Goal: Task Accomplishment & Management: Manage account settings

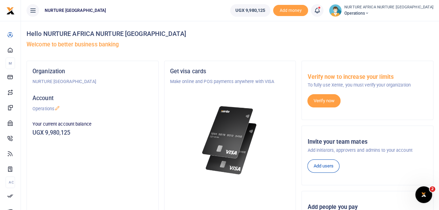
click at [321, 10] on icon at bounding box center [317, 11] width 7 height 8
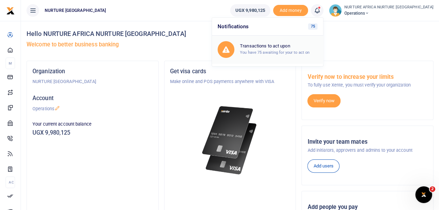
click at [298, 49] on div "Transactions to act upon You have 75 awaiting for your to act on" at bounding box center [279, 49] width 78 height 12
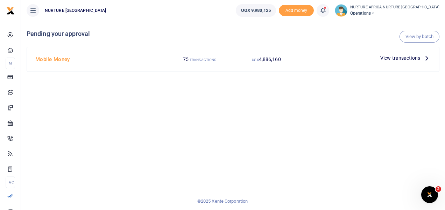
click at [395, 56] on span "View transactions" at bounding box center [400, 58] width 40 height 8
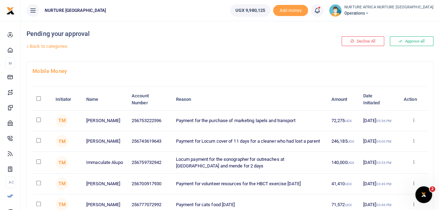
click at [38, 121] on input "checkbox" at bounding box center [38, 120] width 5 height 5
checkbox input "true"
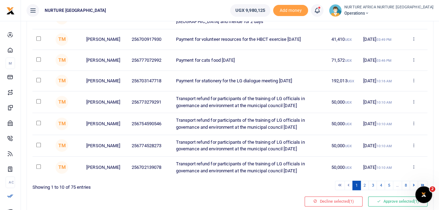
scroll to position [174, 0]
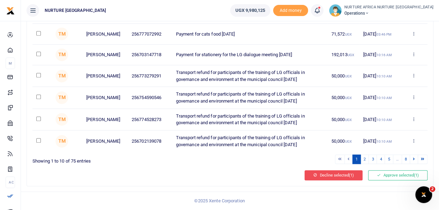
click at [339, 175] on button "Decline selected (1)" at bounding box center [334, 176] width 58 height 10
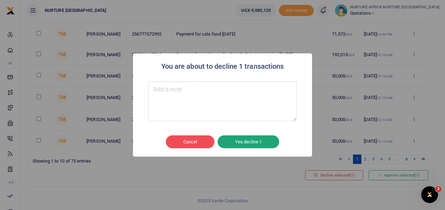
click at [257, 141] on button "Yes decline 1" at bounding box center [248, 142] width 62 height 13
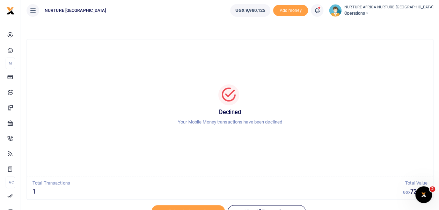
click at [321, 10] on icon at bounding box center [317, 11] width 7 height 8
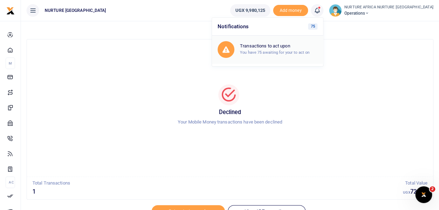
click at [298, 48] on h6 "Transactions to act upon" at bounding box center [279, 46] width 78 height 6
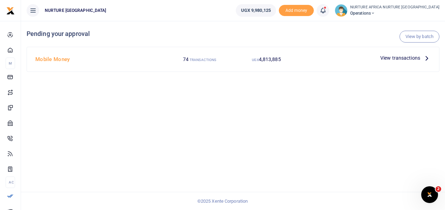
click at [389, 58] on span "View transactions" at bounding box center [400, 58] width 40 height 8
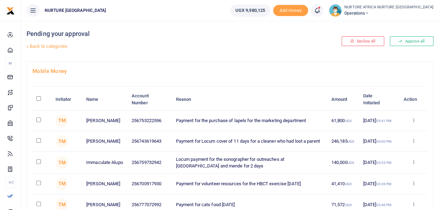
click at [38, 120] on input "checkbox" at bounding box center [38, 120] width 5 height 5
checkbox input "true"
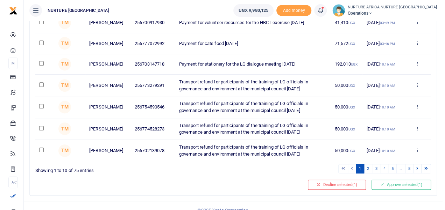
scroll to position [162, 0]
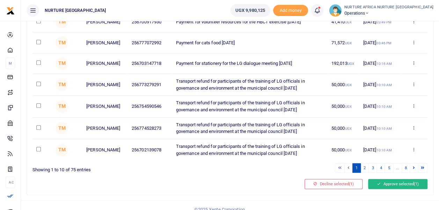
click at [380, 187] on icon at bounding box center [379, 184] width 4 height 5
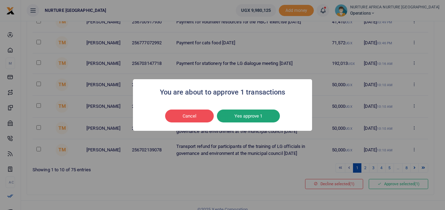
click at [256, 119] on button "Yes approve 1" at bounding box center [248, 116] width 63 height 13
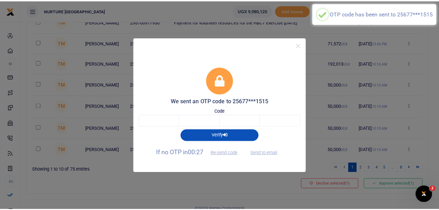
scroll to position [0, 0]
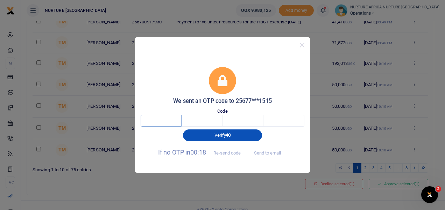
click at [171, 124] on input "text" at bounding box center [161, 121] width 41 height 12
type input "4"
type input "9"
type input "8"
type input "6"
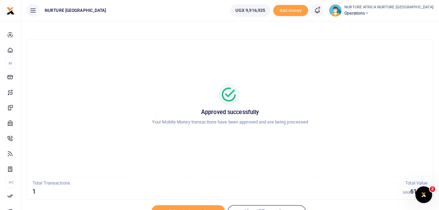
click at [321, 10] on span at bounding box center [321, 10] width 0 height 0
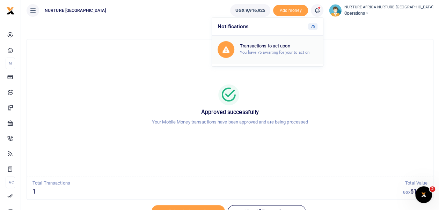
click at [281, 55] on div "Transactions to act upon You have 75 awaiting for your to act on" at bounding box center [279, 49] width 78 height 12
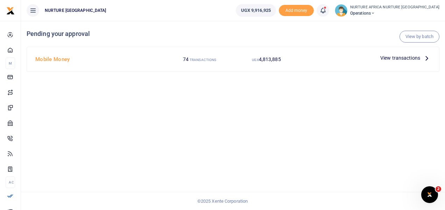
click at [326, 9] on icon at bounding box center [322, 11] width 7 height 8
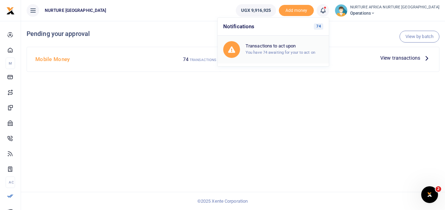
click at [301, 49] on div "Transactions to act upon You have 74 awaiting for your to act on" at bounding box center [284, 49] width 78 height 12
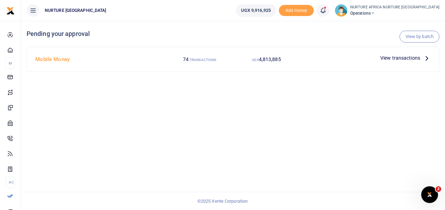
click at [407, 60] on span "View transactions" at bounding box center [400, 58] width 40 height 8
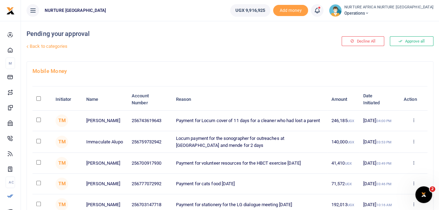
click at [38, 186] on input "checkbox" at bounding box center [38, 183] width 5 height 5
checkbox input "true"
click at [39, 142] on input "checkbox" at bounding box center [38, 141] width 5 height 5
checkbox input "true"
click at [39, 120] on input "checkbox" at bounding box center [38, 120] width 5 height 5
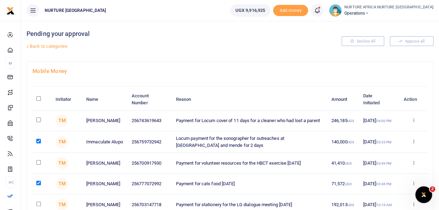
checkbox input "true"
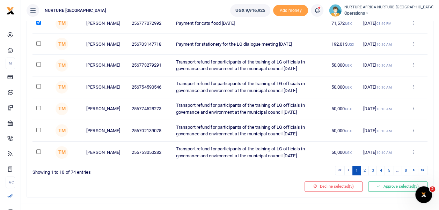
scroll to position [174, 0]
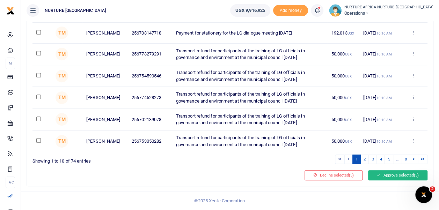
click at [397, 175] on button "Approve selected (3)" at bounding box center [397, 176] width 59 height 10
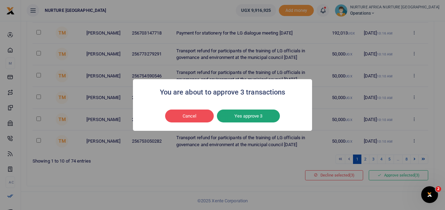
click at [271, 117] on button "Yes approve 3" at bounding box center [248, 116] width 63 height 13
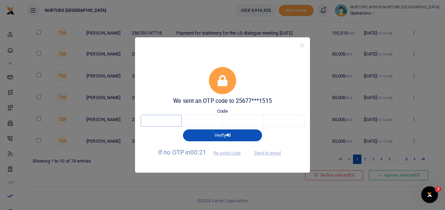
click at [172, 122] on input "text" at bounding box center [161, 121] width 41 height 12
type input "6"
type input "3"
type input "6"
type input "9"
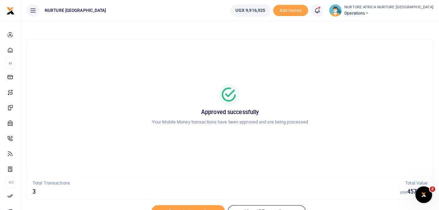
click at [321, 14] on icon at bounding box center [317, 11] width 7 height 8
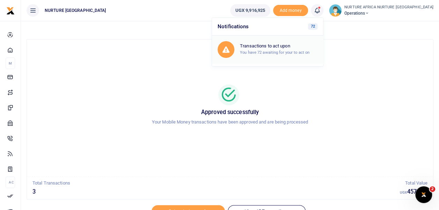
click at [310, 53] on small "You have 72 awaiting for your to act on" at bounding box center [275, 52] width 70 height 5
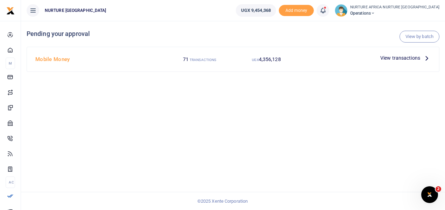
click at [392, 57] on span "View transactions" at bounding box center [400, 58] width 40 height 8
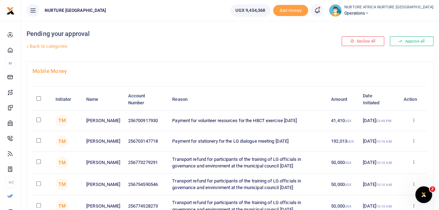
click at [66, 47] on link "Back to categories" at bounding box center [160, 47] width 271 height 12
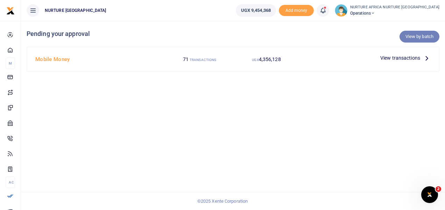
click at [425, 38] on link "View by batch" at bounding box center [419, 37] width 40 height 12
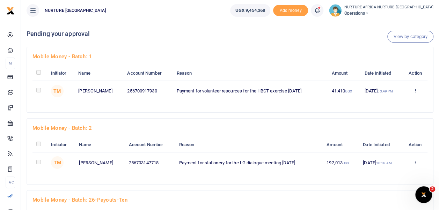
scroll to position [1887, 0]
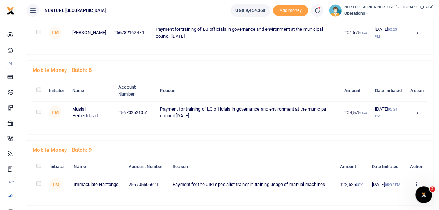
click at [34, 105] on td at bounding box center [39, 112] width 12 height 22
click at [418, 109] on icon at bounding box center [417, 111] width 5 height 5
click at [403, 119] on link "Approve" at bounding box center [391, 124] width 55 height 10
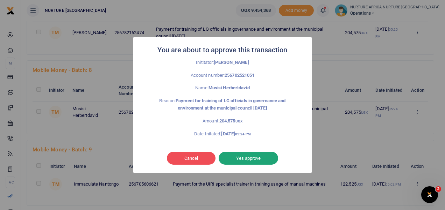
click at [252, 156] on button "Yes approve" at bounding box center [247, 158] width 59 height 13
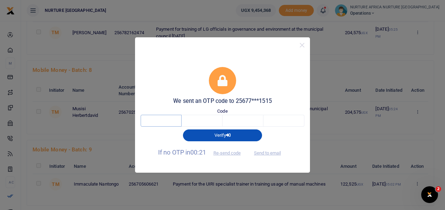
click at [170, 120] on input "text" at bounding box center [161, 121] width 41 height 12
type input "8"
type input "5"
type input "9"
type input "2"
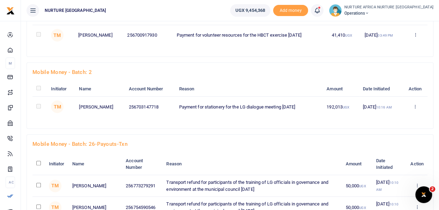
scroll to position [0, 0]
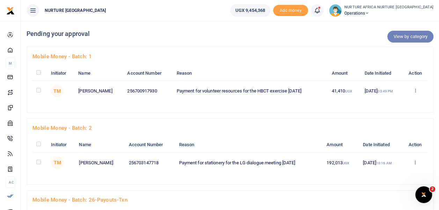
click at [395, 35] on link "View by category" at bounding box center [411, 37] width 46 height 12
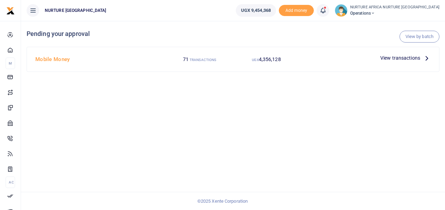
click at [411, 57] on span "View transactions" at bounding box center [400, 58] width 40 height 8
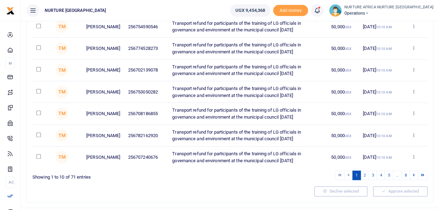
scroll to position [174, 0]
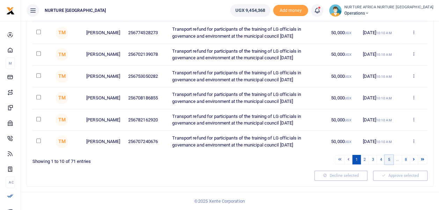
click at [391, 160] on link "5" at bounding box center [389, 159] width 8 height 9
click at [401, 165] on link "7" at bounding box center [398, 159] width 8 height 9
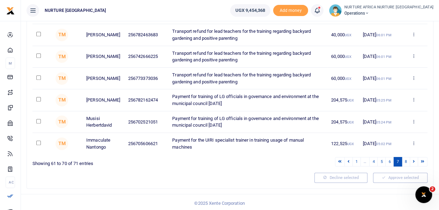
scroll to position [0, 0]
click at [39, 121] on input "checkbox" at bounding box center [38, 121] width 5 height 5
checkbox input "true"
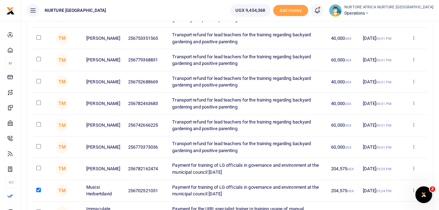
scroll to position [174, 0]
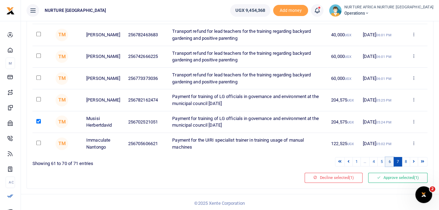
click at [390, 160] on link "6" at bounding box center [390, 161] width 8 height 9
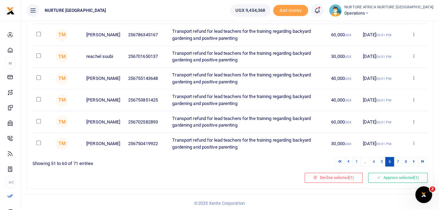
click at [399, 160] on link "7" at bounding box center [398, 161] width 8 height 9
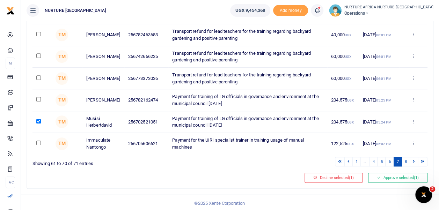
click at [37, 100] on input "checkbox" at bounding box center [38, 99] width 5 height 5
checkbox input "true"
click at [390, 160] on link "6" at bounding box center [390, 161] width 8 height 9
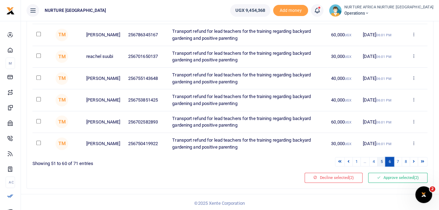
click at [382, 160] on link "5" at bounding box center [382, 161] width 8 height 9
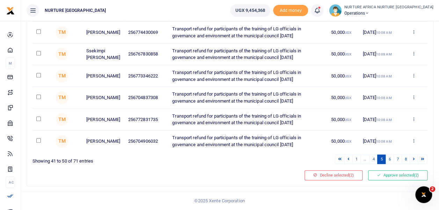
scroll to position [180, 0]
click at [375, 160] on link "4" at bounding box center [373, 159] width 8 height 9
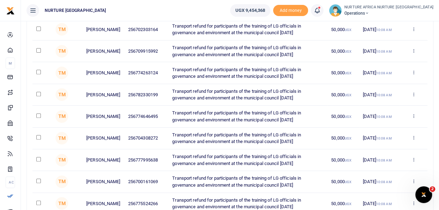
scroll to position [86, 0]
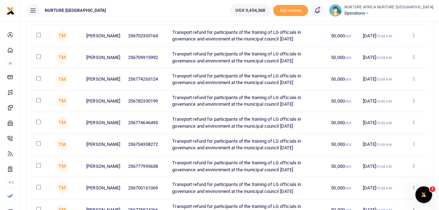
click at [39, 122] on input "checkbox" at bounding box center [38, 122] width 5 height 5
checkbox input "true"
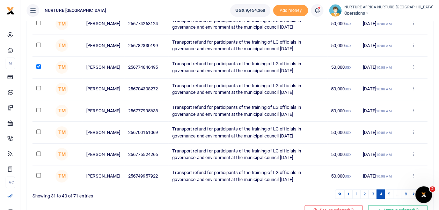
scroll to position [174, 0]
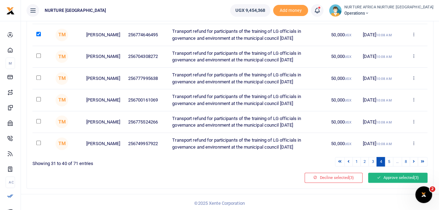
click at [407, 175] on button "Approve selected (3)" at bounding box center [397, 178] width 59 height 10
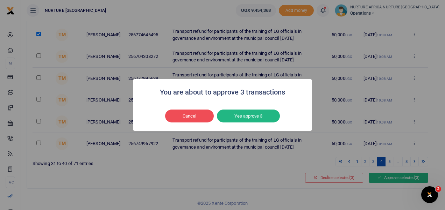
click at [264, 121] on button "Yes approve 3" at bounding box center [248, 116] width 63 height 13
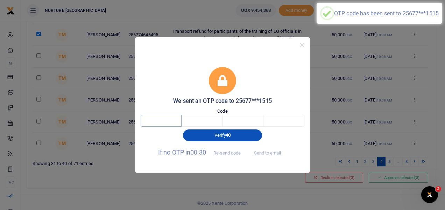
click at [164, 123] on input "text" at bounding box center [161, 121] width 41 height 12
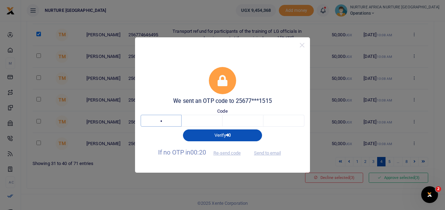
type input "4"
type input "5"
type input "3"
type input "1"
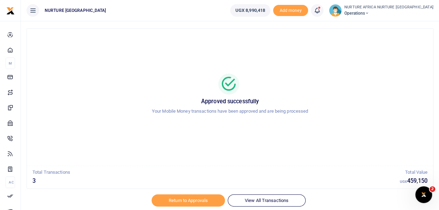
scroll to position [33, 0]
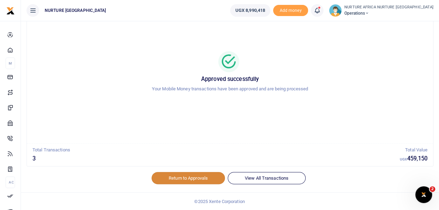
click at [198, 178] on link "Return to Approvals" at bounding box center [188, 178] width 73 height 12
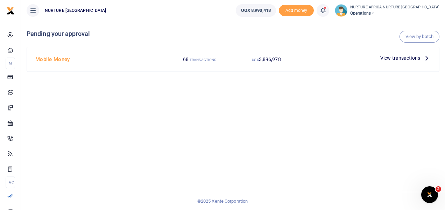
click at [401, 59] on span "View transactions" at bounding box center [400, 58] width 40 height 8
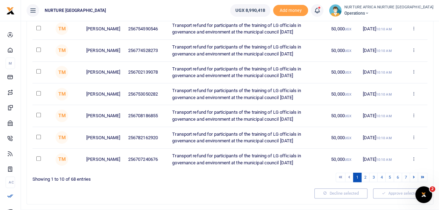
scroll to position [156, 0]
click at [367, 178] on link "2" at bounding box center [365, 177] width 8 height 9
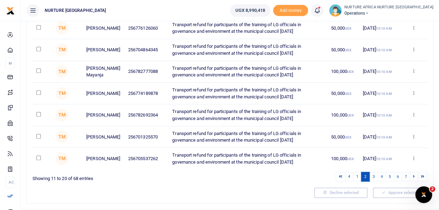
scroll to position [180, 0]
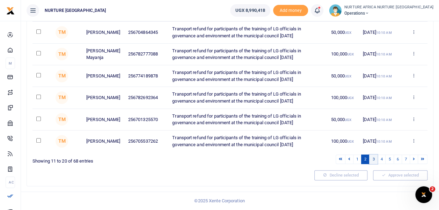
click at [375, 162] on link "3" at bounding box center [373, 159] width 8 height 9
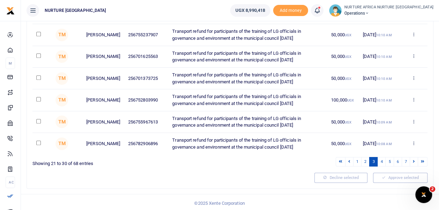
click at [38, 141] on input "checkbox" at bounding box center [38, 143] width 5 height 5
checkbox input "true"
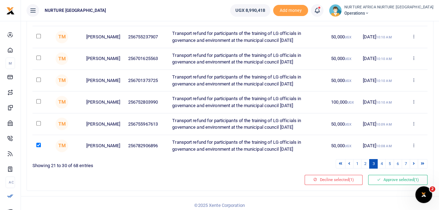
scroll to position [172, 0]
click at [382, 162] on link "4" at bounding box center [382, 163] width 8 height 9
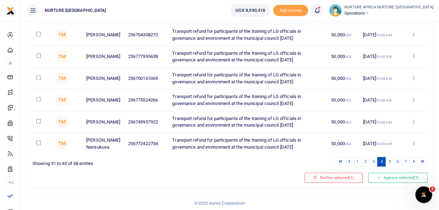
scroll to position [180, 0]
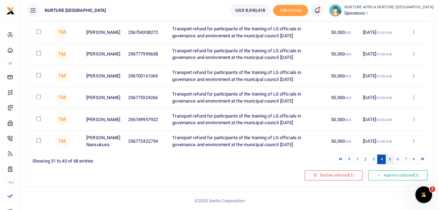
click at [390, 160] on link "5" at bounding box center [390, 159] width 8 height 9
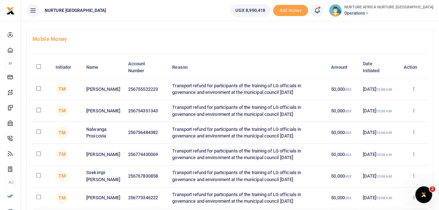
scroll to position [32, 0]
click at [38, 131] on input "checkbox" at bounding box center [38, 132] width 5 height 5
checkbox input "true"
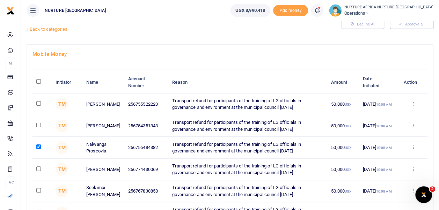
scroll to position [0, 0]
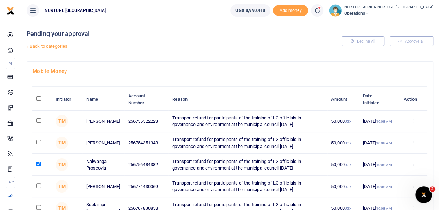
click at [38, 120] on input "checkbox" at bounding box center [38, 121] width 5 height 5
checkbox input "true"
click at [38, 143] on input "checkbox" at bounding box center [38, 142] width 5 height 5
checkbox input "true"
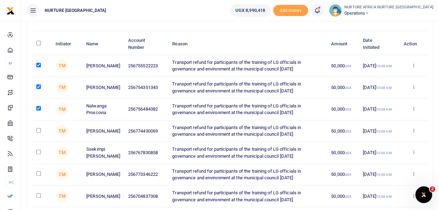
scroll to position [58, 0]
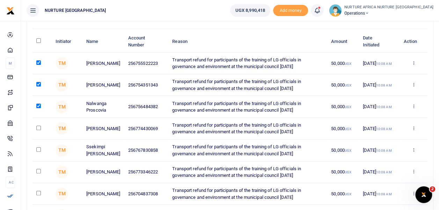
click at [38, 127] on input "checkbox" at bounding box center [38, 128] width 5 height 5
checkbox input "true"
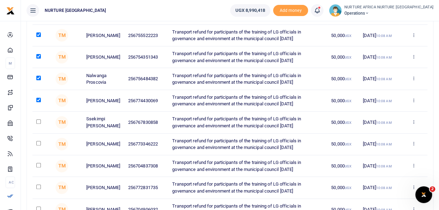
scroll to position [89, 0]
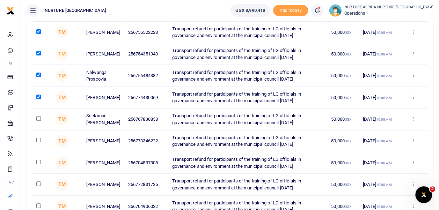
click at [38, 117] on input "checkbox" at bounding box center [38, 118] width 5 height 5
checkbox input "true"
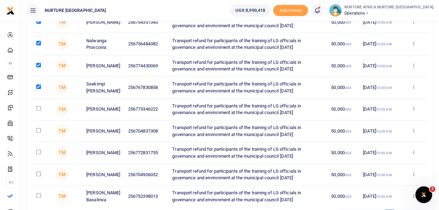
scroll to position [124, 0]
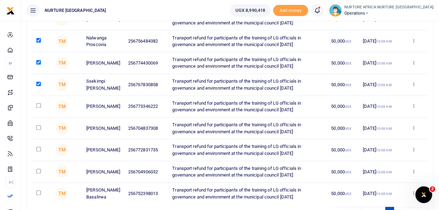
click at [38, 105] on input "checkbox" at bounding box center [38, 105] width 5 height 5
checkbox input "true"
click at [39, 126] on input "checkbox" at bounding box center [38, 127] width 5 height 5
checkbox input "true"
click at [39, 148] on input "checkbox" at bounding box center [38, 149] width 5 height 5
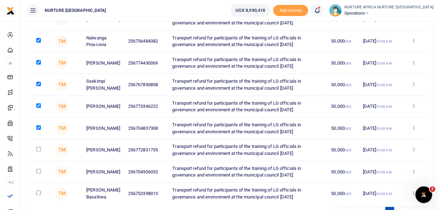
checkbox input "true"
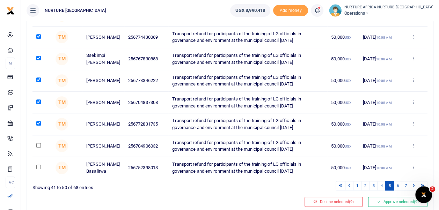
scroll to position [153, 0]
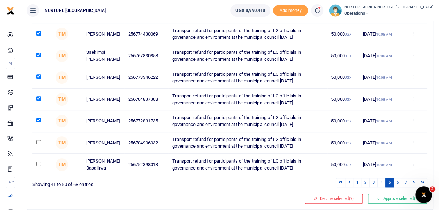
click at [39, 142] on input "checkbox" at bounding box center [38, 142] width 5 height 5
checkbox input "true"
click at [38, 163] on input "checkbox" at bounding box center [38, 164] width 5 height 5
checkbox input "true"
click at [402, 198] on button "Approve selected (11)" at bounding box center [397, 199] width 62 height 10
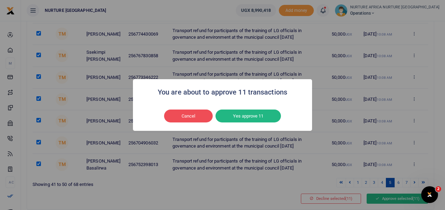
click at [266, 120] on button "Yes approve 11" at bounding box center [247, 116] width 65 height 13
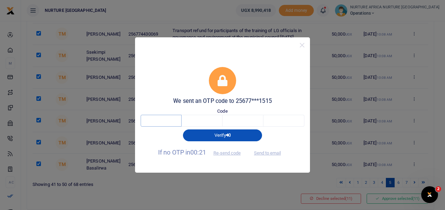
click at [165, 122] on input "text" at bounding box center [161, 121] width 41 height 12
type input "4"
type input "2"
type input "5"
type input "6"
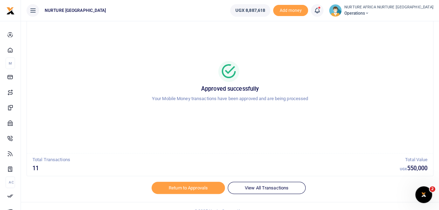
scroll to position [33, 0]
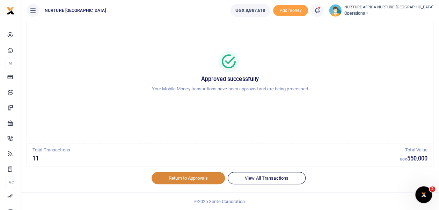
click at [202, 178] on link "Return to Approvals" at bounding box center [188, 178] width 73 height 12
click at [192, 180] on link "Return to Approvals" at bounding box center [188, 178] width 73 height 12
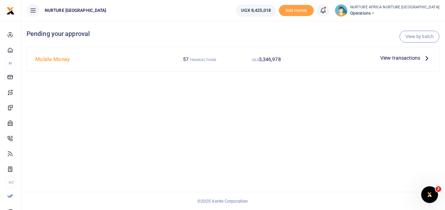
click at [278, 92] on div "View by batch Pending your approval Mobile Money 57 TRANSACTIONS UGX 3,346,978 …" at bounding box center [233, 115] width 424 height 189
click at [394, 57] on span "View transactions" at bounding box center [400, 58] width 40 height 8
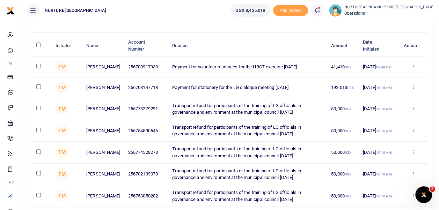
scroll to position [55, 0]
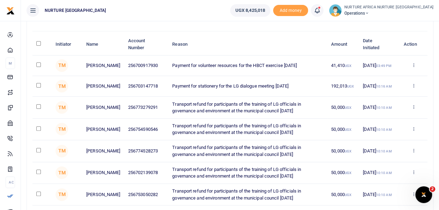
click at [40, 108] on input "checkbox" at bounding box center [38, 107] width 5 height 5
checkbox input "true"
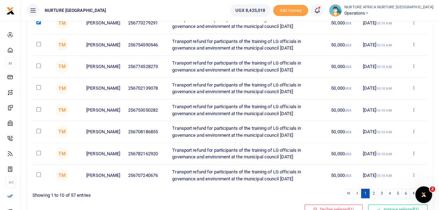
scroll to position [141, 0]
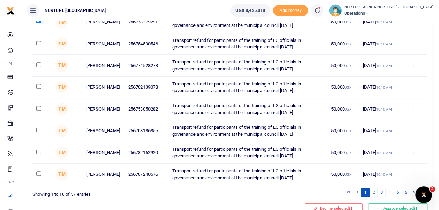
click at [38, 153] on input "checkbox" at bounding box center [38, 152] width 5 height 5
checkbox input "true"
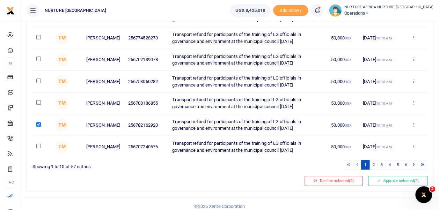
scroll to position [174, 0]
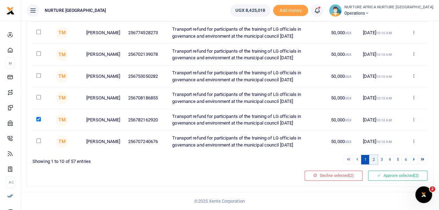
click at [375, 160] on link "2" at bounding box center [373, 159] width 8 height 9
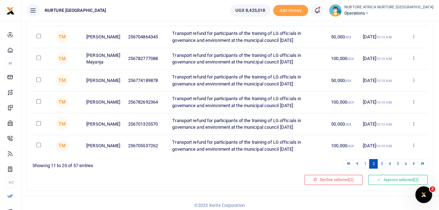
scroll to position [180, 0]
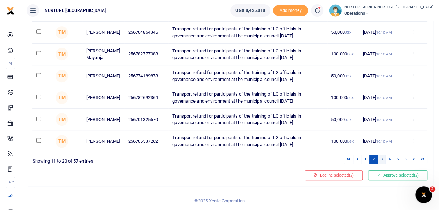
click at [381, 159] on link "3" at bounding box center [382, 159] width 8 height 9
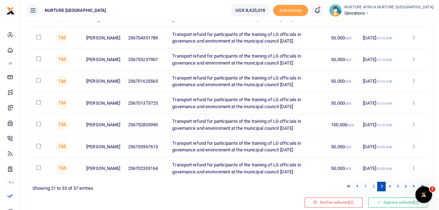
scroll to position [139, 0]
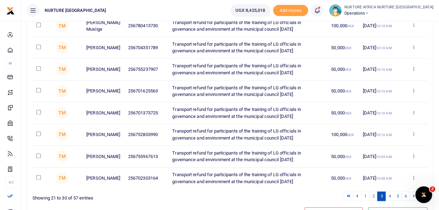
click at [38, 68] on input "checkbox" at bounding box center [38, 68] width 5 height 5
checkbox input "true"
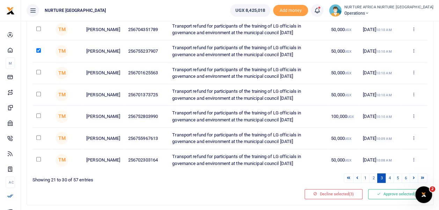
scroll to position [159, 0]
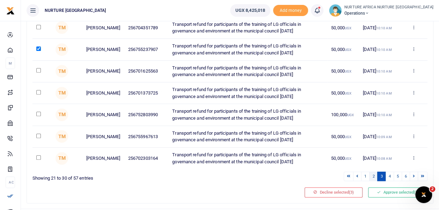
click at [374, 175] on link "2" at bounding box center [373, 176] width 8 height 9
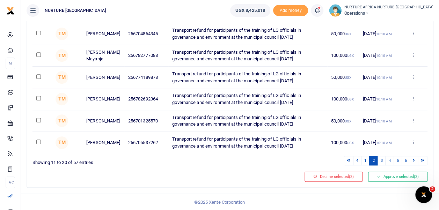
scroll to position [180, 0]
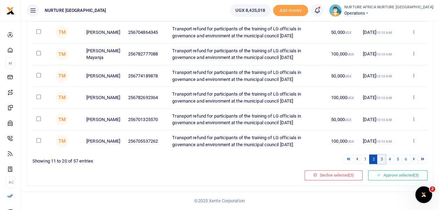
click at [383, 160] on link "3" at bounding box center [382, 159] width 8 height 9
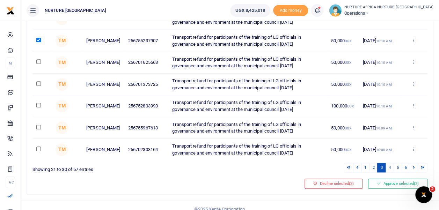
scroll to position [174, 0]
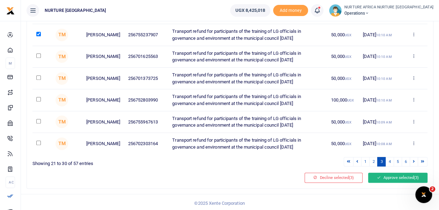
click at [396, 175] on button "Approve selected (3)" at bounding box center [397, 178] width 59 height 10
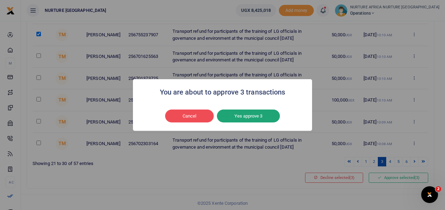
click at [266, 117] on button "Yes approve 3" at bounding box center [248, 116] width 63 height 13
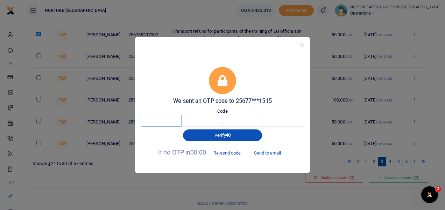
click at [163, 123] on input "text" at bounding box center [161, 121] width 41 height 12
type input "4"
type input "2"
type input "9"
type input "0"
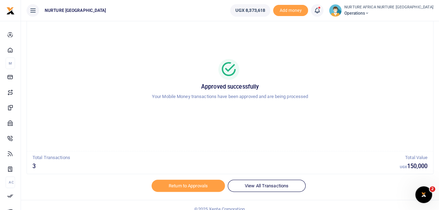
scroll to position [33, 0]
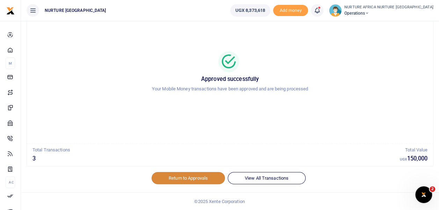
click at [198, 180] on link "Return to Approvals" at bounding box center [188, 178] width 73 height 12
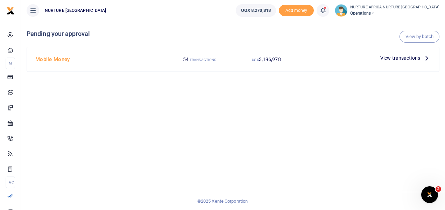
click at [396, 60] on span "View transactions" at bounding box center [400, 58] width 40 height 8
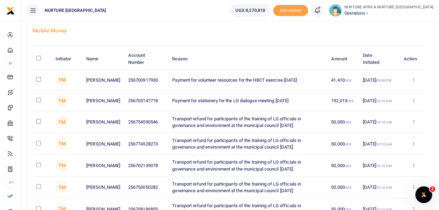
scroll to position [48, 0]
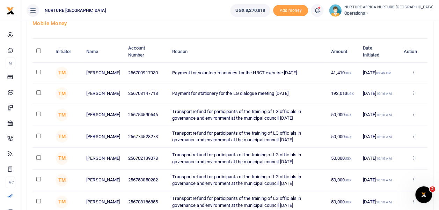
click at [41, 116] on input "checkbox" at bounding box center [38, 114] width 5 height 5
checkbox input "true"
click at [37, 138] on input "checkbox" at bounding box center [38, 136] width 5 height 5
checkbox input "true"
click at [38, 159] on input "checkbox" at bounding box center [38, 158] width 5 height 5
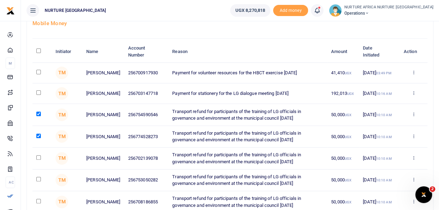
checkbox input "true"
click at [39, 180] on input "checkbox" at bounding box center [38, 179] width 5 height 5
checkbox input "true"
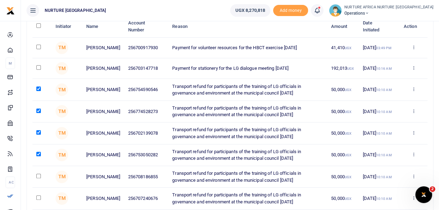
scroll to position [78, 0]
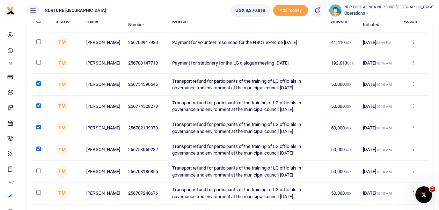
click at [41, 173] on input "checkbox" at bounding box center [38, 171] width 5 height 5
checkbox input "true"
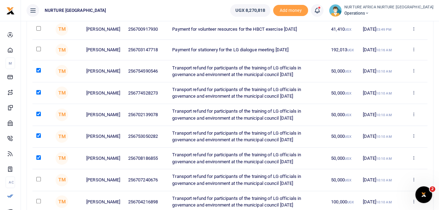
scroll to position [93, 0]
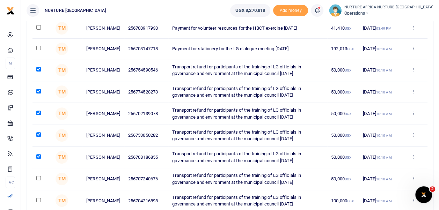
click at [38, 179] on input "checkbox" at bounding box center [38, 178] width 5 height 5
checkbox input "true"
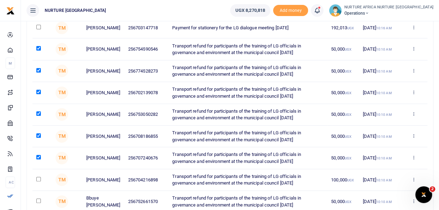
scroll to position [116, 0]
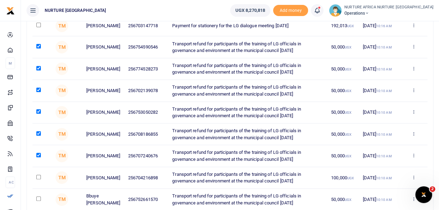
click at [38, 178] on input "checkbox" at bounding box center [38, 177] width 5 height 5
checkbox input "true"
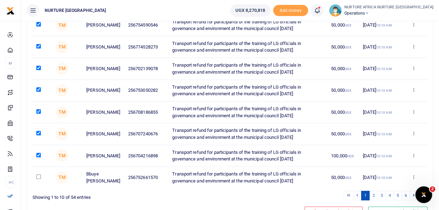
scroll to position [140, 0]
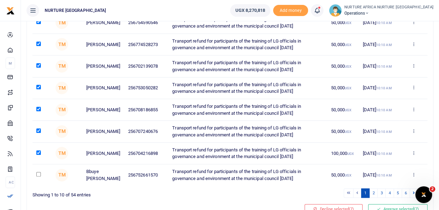
click at [39, 176] on input "checkbox" at bounding box center [38, 174] width 5 height 5
checkbox input "true"
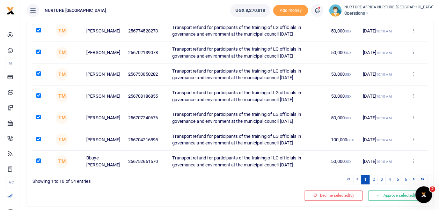
scroll to position [155, 0]
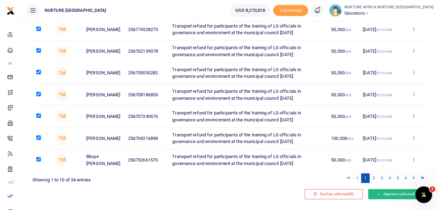
click at [397, 194] on button "Approve selected (8)" at bounding box center [397, 194] width 59 height 10
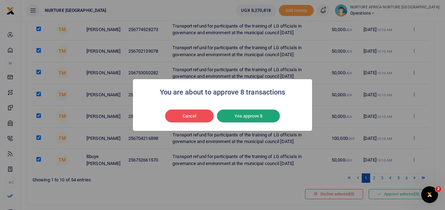
click at [268, 122] on button "Yes approve 8" at bounding box center [248, 116] width 63 height 13
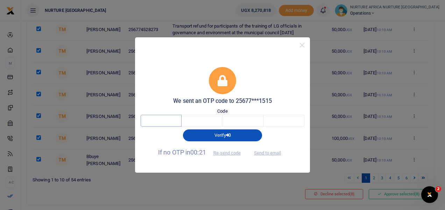
click at [164, 122] on input "text" at bounding box center [161, 121] width 41 height 12
type input "6"
type input "3"
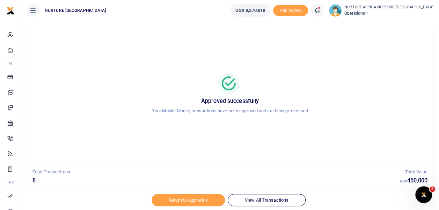
scroll to position [33, 0]
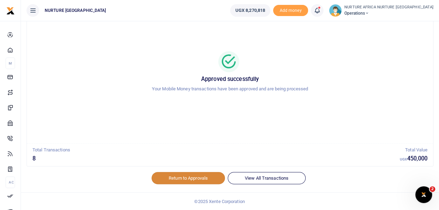
click at [204, 180] on link "Return to Approvals" at bounding box center [188, 178] width 73 height 12
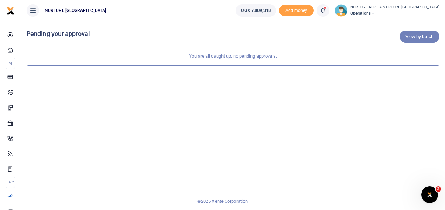
click at [411, 33] on link "View by batch" at bounding box center [419, 37] width 40 height 12
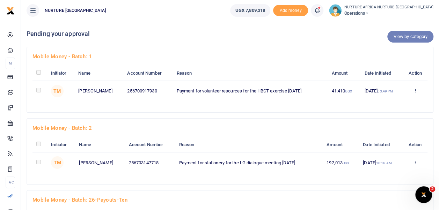
click at [404, 36] on link "View by category" at bounding box center [411, 37] width 46 height 12
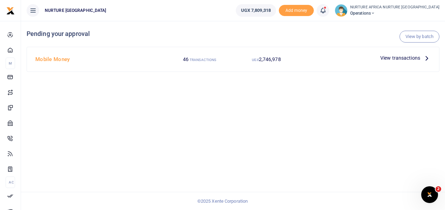
click at [390, 58] on span "View transactions" at bounding box center [400, 58] width 40 height 8
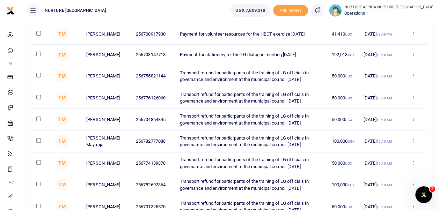
scroll to position [174, 0]
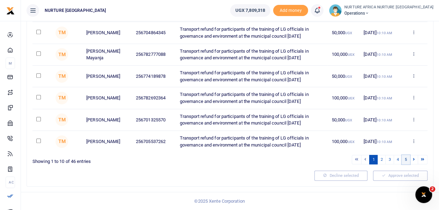
click at [407, 157] on link "5" at bounding box center [406, 159] width 8 height 9
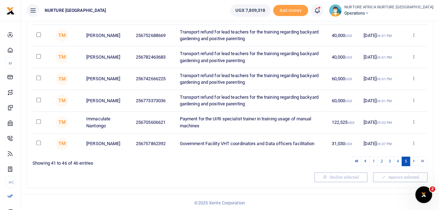
scroll to position [87, 0]
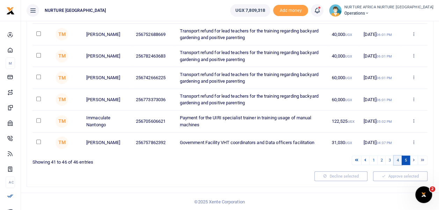
click at [400, 161] on link "4" at bounding box center [398, 160] width 8 height 9
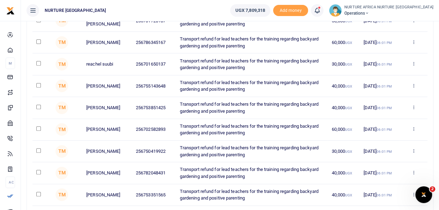
scroll to position [174, 0]
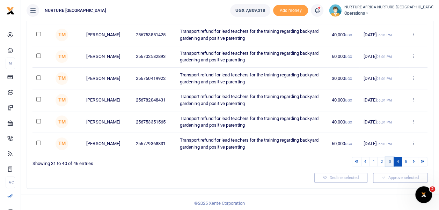
click at [391, 160] on link "3" at bounding box center [390, 161] width 8 height 9
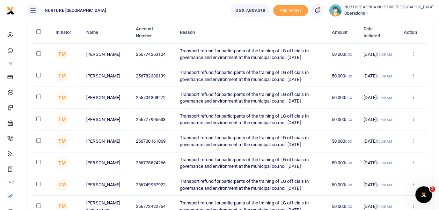
scroll to position [66, 0]
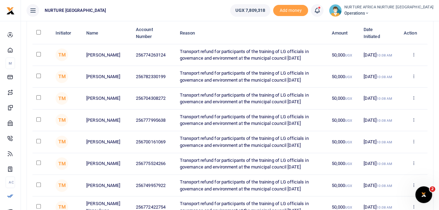
click at [38, 54] on input "checkbox" at bounding box center [38, 54] width 5 height 5
checkbox input "true"
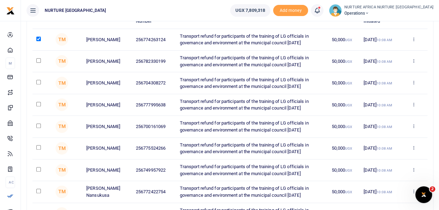
scroll to position [72, 0]
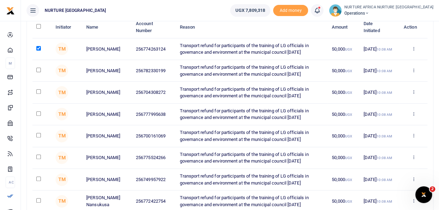
click at [38, 91] on input "checkbox" at bounding box center [38, 91] width 5 height 5
checkbox input "true"
click at [38, 113] on input "checkbox" at bounding box center [38, 114] width 5 height 5
checkbox input "true"
click at [37, 136] on input "checkbox" at bounding box center [38, 135] width 5 height 5
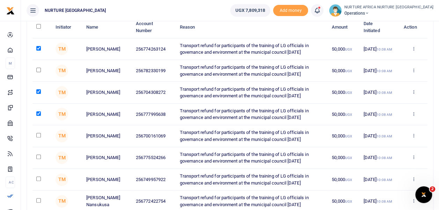
checkbox input "true"
click at [38, 156] on input "checkbox" at bounding box center [38, 157] width 5 height 5
checkbox input "true"
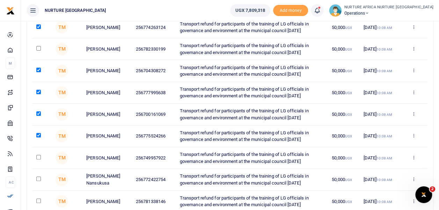
scroll to position [96, 0]
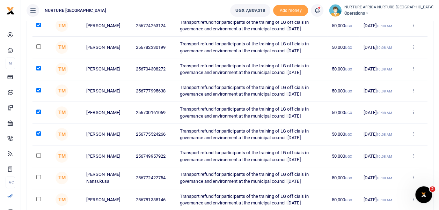
click at [38, 155] on input "checkbox" at bounding box center [38, 155] width 5 height 5
checkbox input "true"
click at [38, 176] on input "checkbox" at bounding box center [38, 177] width 5 height 5
checkbox input "true"
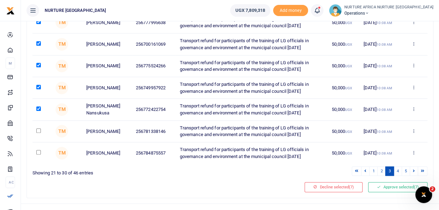
scroll to position [174, 0]
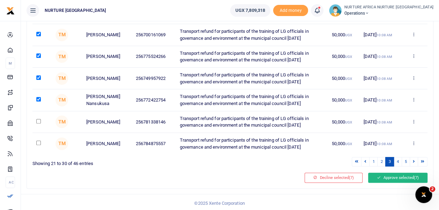
click at [402, 177] on button "Approve selected (7)" at bounding box center [397, 178] width 59 height 10
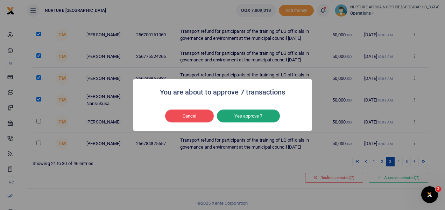
click at [268, 119] on button "Yes approve 7" at bounding box center [248, 116] width 63 height 13
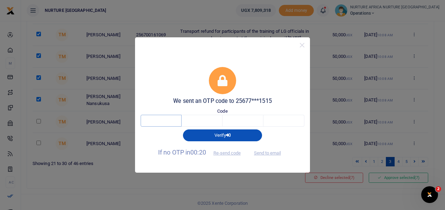
click at [165, 121] on input "text" at bounding box center [161, 121] width 41 height 12
type input "4"
type input "9"
type input "6"
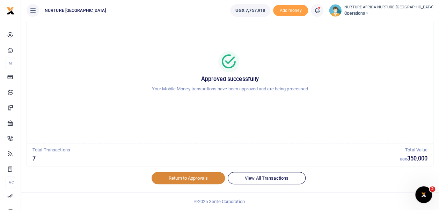
click at [205, 180] on link "Return to Approvals" at bounding box center [188, 178] width 73 height 12
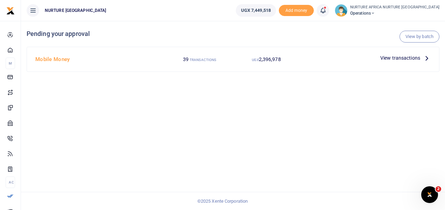
click at [398, 57] on span "View transactions" at bounding box center [400, 58] width 40 height 8
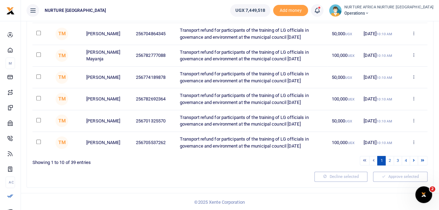
scroll to position [173, 0]
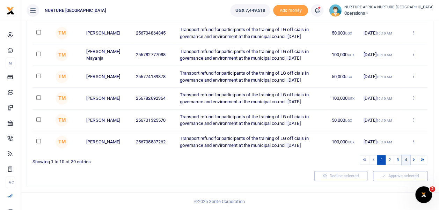
click at [407, 160] on link "4" at bounding box center [406, 160] width 8 height 9
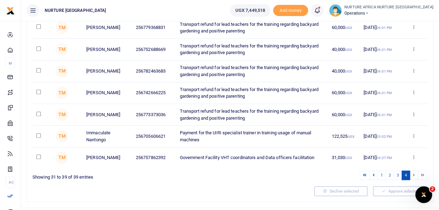
scroll to position [152, 0]
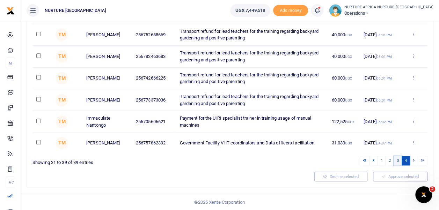
click at [398, 160] on link "3" at bounding box center [398, 160] width 8 height 9
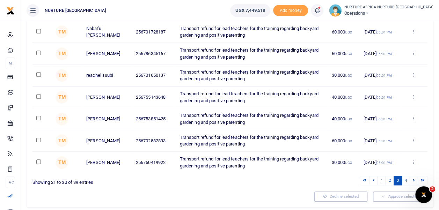
scroll to position [160, 0]
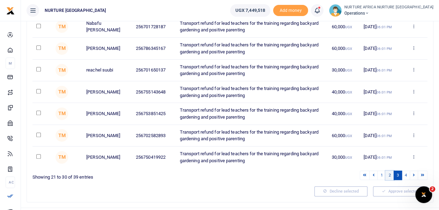
click at [391, 175] on link "2" at bounding box center [390, 175] width 8 height 9
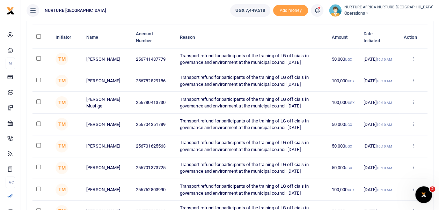
scroll to position [56, 0]
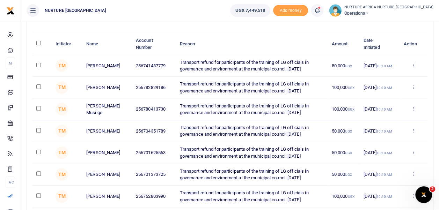
click at [48, 64] on td at bounding box center [42, 66] width 19 height 22
click at [38, 64] on input "checkbox" at bounding box center [38, 65] width 5 height 5
checkbox input "true"
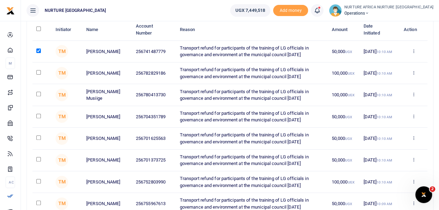
scroll to position [70, 0]
click at [39, 158] on input "checkbox" at bounding box center [38, 159] width 5 height 5
checkbox input "true"
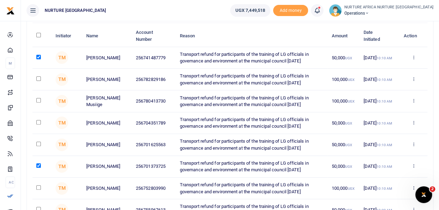
scroll to position [57, 0]
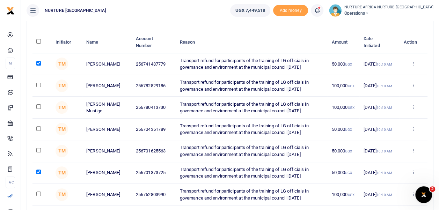
click at [38, 84] on input "checkbox" at bounding box center [38, 85] width 5 height 5
checkbox input "true"
click at [38, 107] on input "checkbox" at bounding box center [38, 107] width 5 height 5
checkbox input "true"
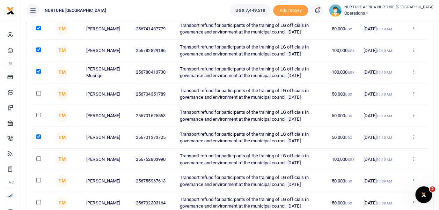
scroll to position [111, 0]
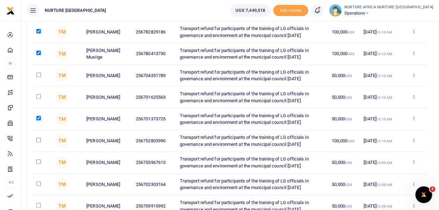
click at [37, 141] on input "checkbox" at bounding box center [38, 140] width 5 height 5
checkbox input "true"
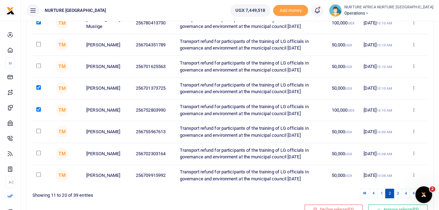
scroll to position [174, 0]
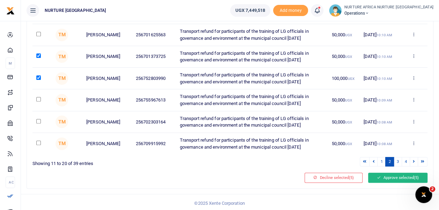
click at [385, 175] on button "Approve selected (5)" at bounding box center [397, 178] width 59 height 10
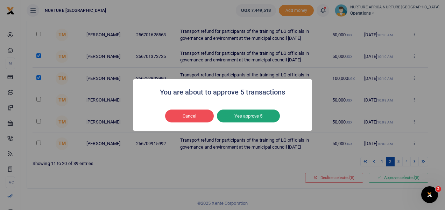
click at [267, 115] on button "Yes approve 5" at bounding box center [248, 116] width 63 height 13
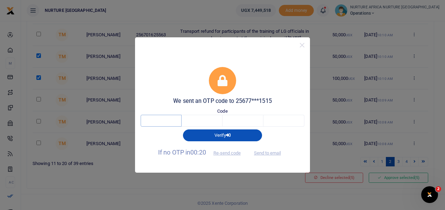
click at [171, 122] on input "text" at bounding box center [161, 121] width 41 height 12
type input "3"
type input "9"
type input "8"
type input "0"
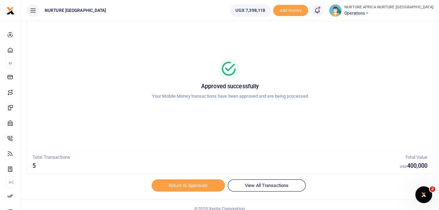
scroll to position [33, 0]
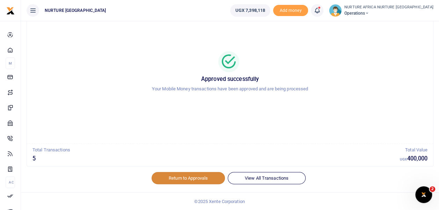
click at [212, 178] on link "Return to Approvals" at bounding box center [188, 178] width 73 height 12
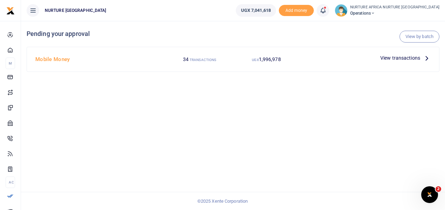
click at [408, 60] on span "View transactions" at bounding box center [400, 58] width 40 height 8
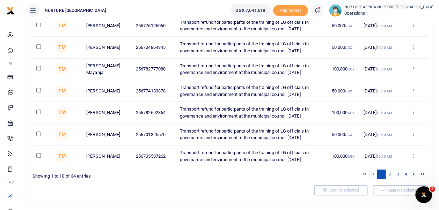
scroll to position [161, 0]
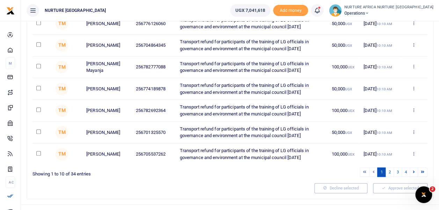
click at [38, 110] on input "checkbox" at bounding box center [38, 110] width 5 height 5
checkbox input "true"
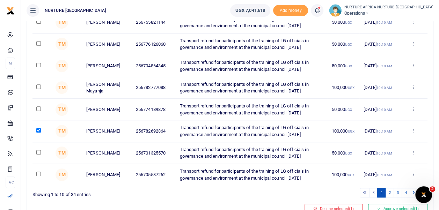
scroll to position [140, 0]
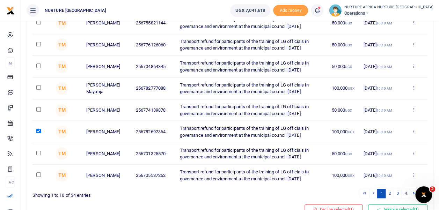
click at [38, 174] on input "checkbox" at bounding box center [38, 175] width 5 height 5
checkbox input "true"
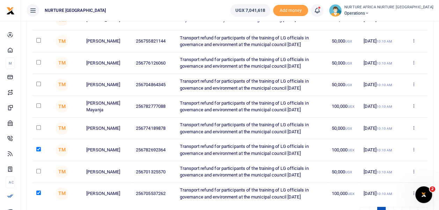
scroll to position [120, 0]
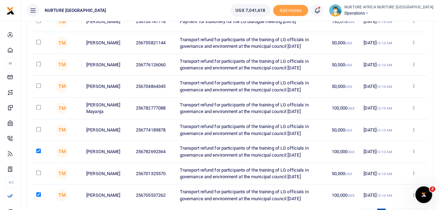
click at [38, 130] on input "checkbox" at bounding box center [38, 129] width 5 height 5
click at [37, 131] on input "checkbox" at bounding box center [38, 129] width 5 height 5
checkbox input "false"
click at [37, 108] on input "checkbox" at bounding box center [38, 107] width 5 height 5
checkbox input "true"
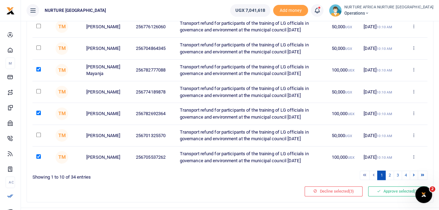
scroll to position [156, 0]
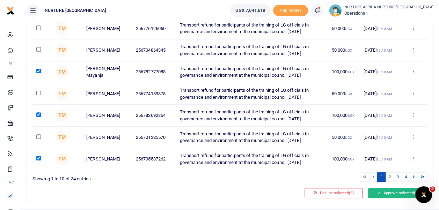
click at [394, 194] on button "Approve selected (3)" at bounding box center [397, 193] width 59 height 10
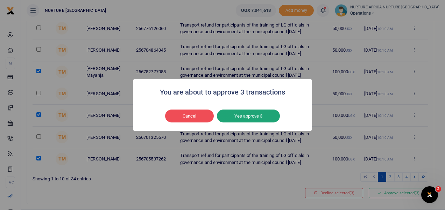
click at [271, 117] on button "Yes approve 3" at bounding box center [248, 116] width 63 height 13
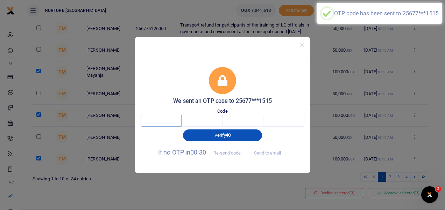
click at [173, 121] on input "text" at bounding box center [161, 121] width 41 height 12
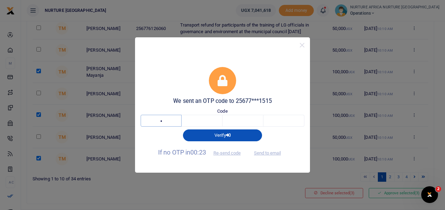
type input "1"
type input "4"
type input "9"
type input "0"
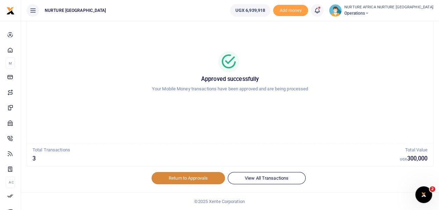
click at [207, 182] on link "Return to Approvals" at bounding box center [188, 178] width 73 height 12
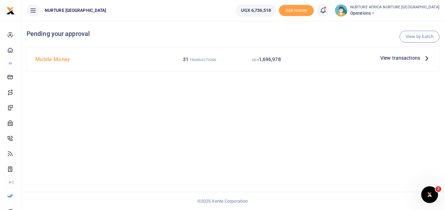
click at [406, 57] on span "View transactions" at bounding box center [400, 58] width 40 height 8
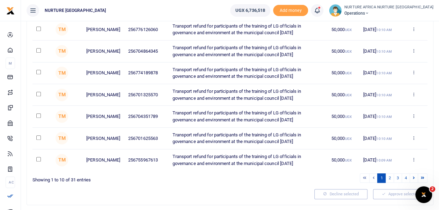
scroll to position [174, 0]
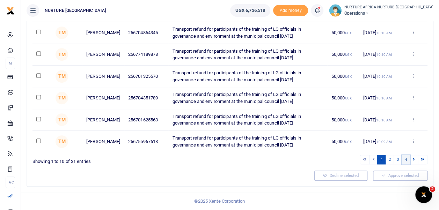
click at [408, 160] on link "4" at bounding box center [406, 159] width 8 height 9
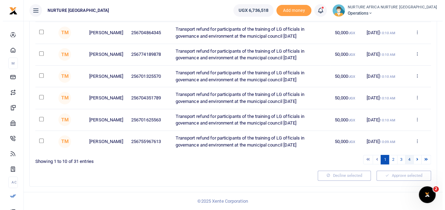
scroll to position [0, 0]
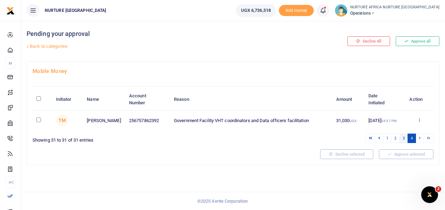
click at [404, 138] on link "3" at bounding box center [403, 138] width 8 height 9
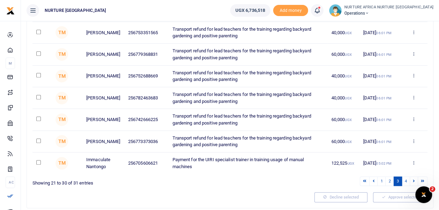
scroll to position [174, 0]
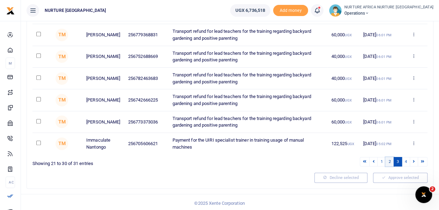
click at [390, 160] on link "2" at bounding box center [390, 161] width 8 height 9
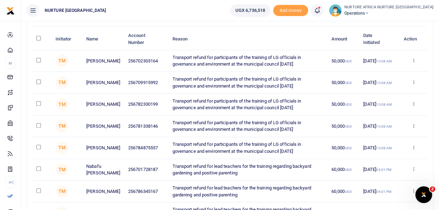
scroll to position [59, 0]
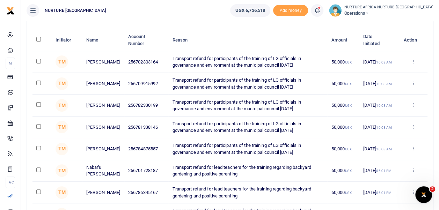
click at [38, 61] on input "checkbox" at bounding box center [38, 61] width 5 height 5
checkbox input "true"
click at [38, 105] on input "checkbox" at bounding box center [38, 104] width 5 height 5
checkbox input "true"
click at [38, 125] on input "checkbox" at bounding box center [38, 126] width 5 height 5
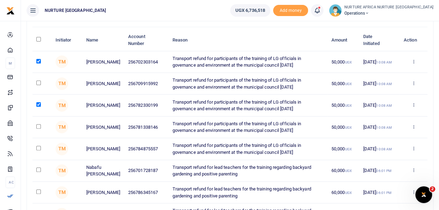
checkbox input "true"
click at [38, 147] on input "checkbox" at bounding box center [38, 148] width 5 height 5
checkbox input "true"
click at [38, 82] on input "checkbox" at bounding box center [38, 83] width 5 height 5
checkbox input "true"
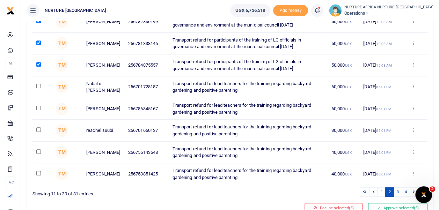
scroll to position [144, 0]
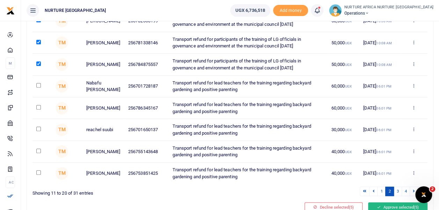
click at [395, 207] on button "Approve selected (5)" at bounding box center [397, 208] width 59 height 10
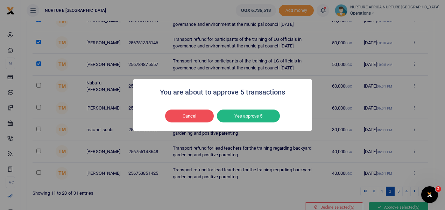
click at [258, 120] on button "Yes approve 5" at bounding box center [248, 116] width 63 height 13
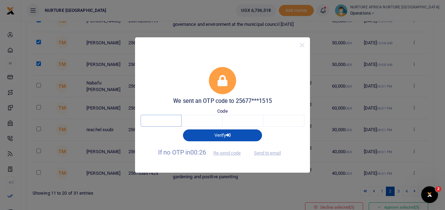
click at [159, 119] on input "text" at bounding box center [161, 121] width 41 height 12
type input "5"
type input "6"
type input "4"
type input "3"
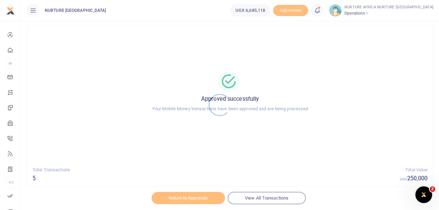
scroll to position [33, 0]
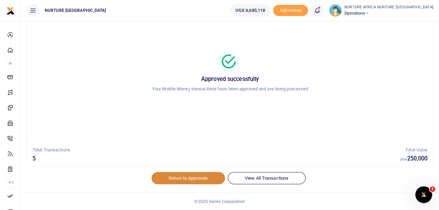
click at [201, 182] on link "Return to Approvals" at bounding box center [188, 178] width 73 height 12
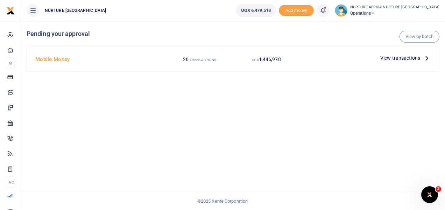
click at [412, 60] on span "View transactions" at bounding box center [400, 58] width 40 height 8
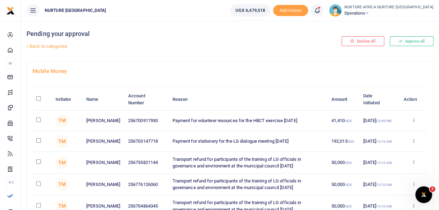
click at [38, 163] on input "checkbox" at bounding box center [38, 162] width 5 height 5
checkbox input "true"
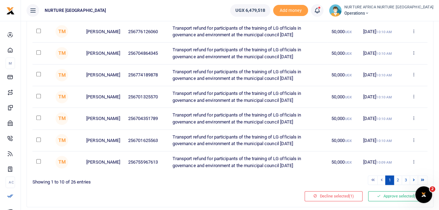
scroll to position [174, 0]
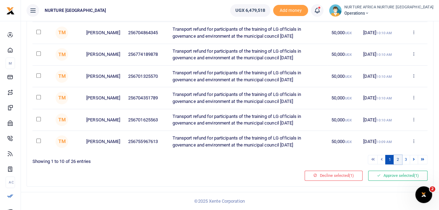
click at [399, 161] on link "2" at bounding box center [398, 159] width 8 height 9
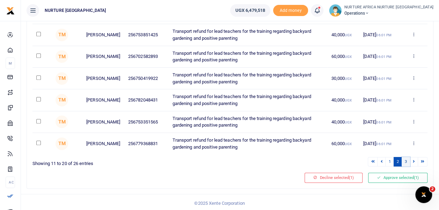
click at [407, 160] on link "3" at bounding box center [406, 161] width 8 height 9
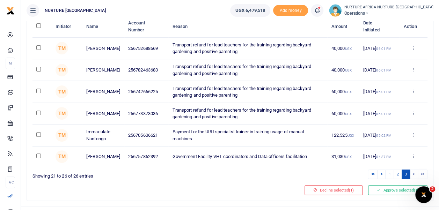
scroll to position [87, 0]
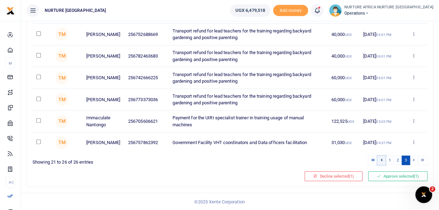
click at [383, 160] on icon at bounding box center [382, 160] width 2 height 4
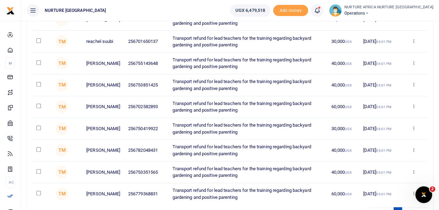
scroll to position [174, 0]
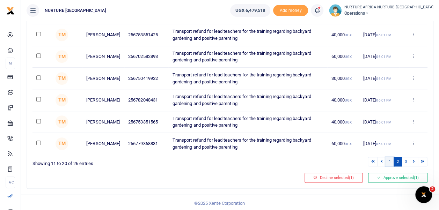
click at [390, 159] on link "1" at bounding box center [390, 161] width 8 height 9
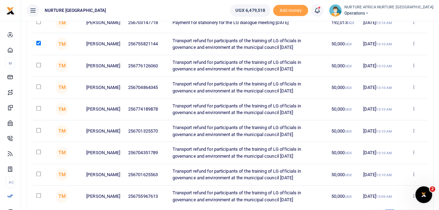
scroll to position [117, 0]
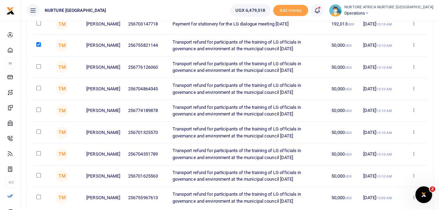
click at [38, 90] on input "checkbox" at bounding box center [38, 88] width 5 height 5
checkbox input "true"
click at [37, 112] on input "checkbox" at bounding box center [38, 110] width 5 height 5
checkbox input "true"
click at [36, 175] on input "checkbox" at bounding box center [38, 175] width 5 height 5
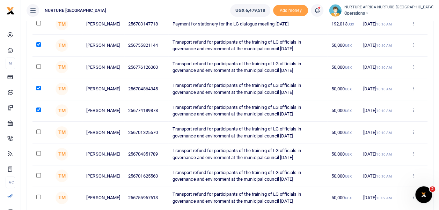
checkbox input "true"
click at [38, 154] on input "checkbox" at bounding box center [38, 153] width 5 height 5
checkbox input "true"
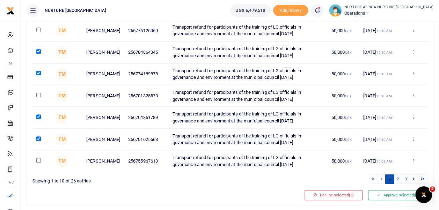
scroll to position [155, 0]
click at [393, 195] on button "Approve selected (5)" at bounding box center [397, 195] width 59 height 10
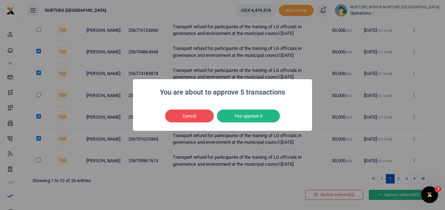
click at [269, 117] on button "Yes approve 5" at bounding box center [248, 116] width 63 height 13
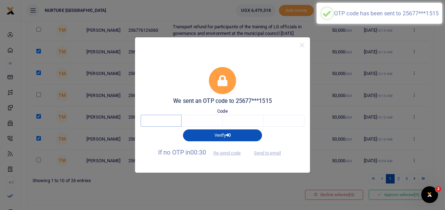
click at [175, 122] on input "text" at bounding box center [161, 121] width 41 height 12
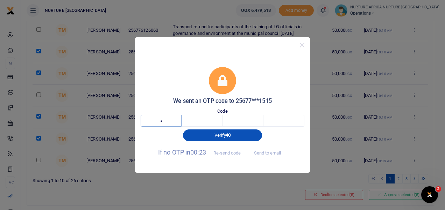
type input "6"
type input "0"
type input "4"
type input "6"
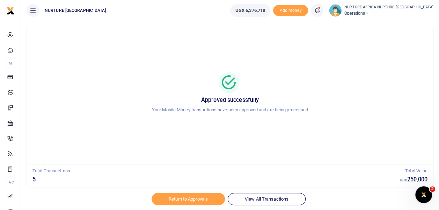
scroll to position [33, 0]
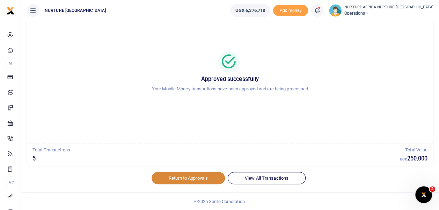
click at [201, 177] on link "Return to Approvals" at bounding box center [188, 178] width 73 height 12
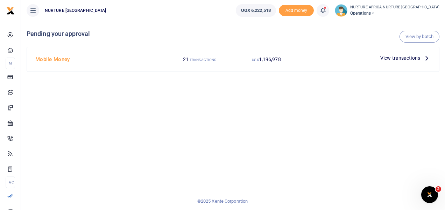
click at [406, 57] on span "View transactions" at bounding box center [400, 58] width 40 height 8
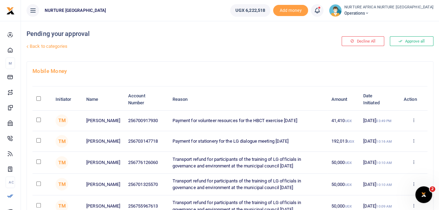
click at [40, 161] on input "checkbox" at bounding box center [38, 162] width 5 height 5
checkbox input "true"
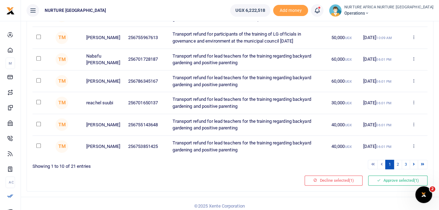
scroll to position [174, 0]
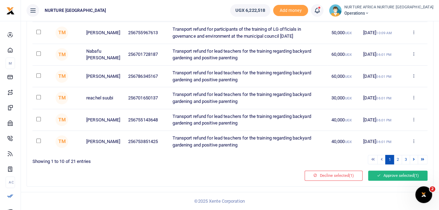
click at [397, 177] on button "Approve selected (1)" at bounding box center [397, 176] width 59 height 10
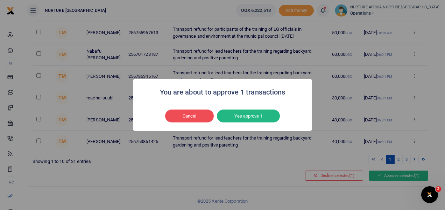
click at [264, 115] on button "Yes approve 1" at bounding box center [248, 116] width 63 height 13
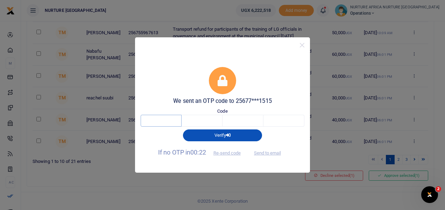
click at [165, 121] on input "text" at bounding box center [161, 121] width 41 height 12
type input "5"
type input "2"
type input "7"
type input "4"
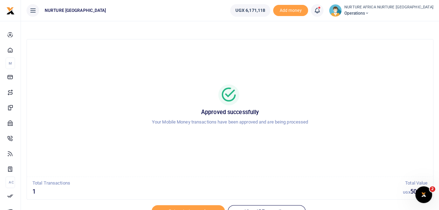
click at [321, 11] on icon at bounding box center [317, 11] width 7 height 8
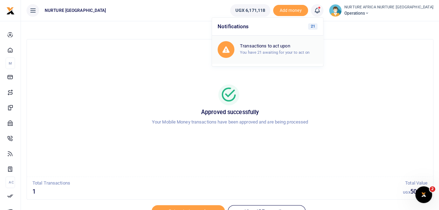
click at [296, 46] on h6 "Transactions to act upon" at bounding box center [279, 46] width 78 height 6
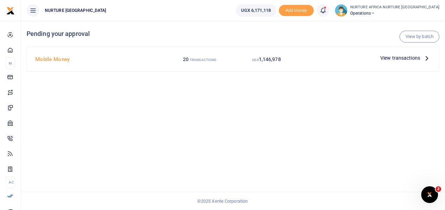
click at [389, 55] on span "View transactions" at bounding box center [400, 58] width 40 height 8
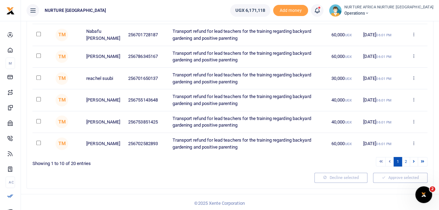
scroll to position [174, 0]
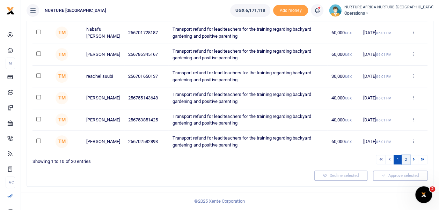
click at [405, 161] on link "2" at bounding box center [406, 159] width 8 height 9
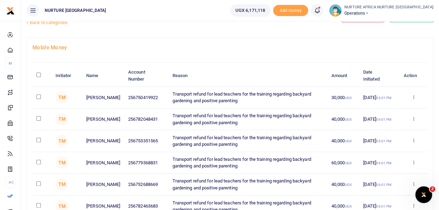
scroll to position [23, 0]
